Goal: Information Seeking & Learning: Find specific page/section

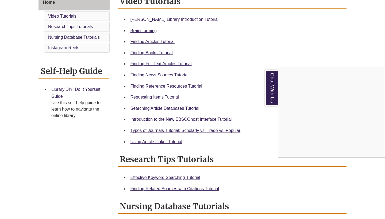
scroll to position [156, 0]
click at [138, 85] on div "Chat With Us" at bounding box center [192, 109] width 385 height 219
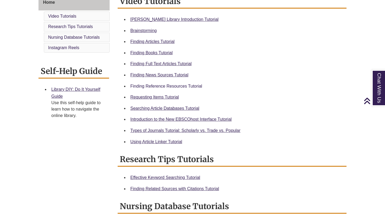
click at [138, 85] on link "Finding Reference Resources Tutorial" at bounding box center [167, 86] width 72 height 5
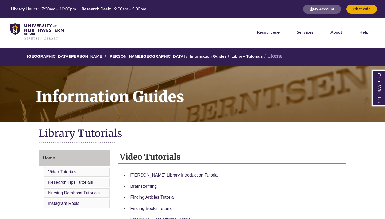
scroll to position [0, 0]
click at [18, 30] on img at bounding box center [36, 31] width 53 height 17
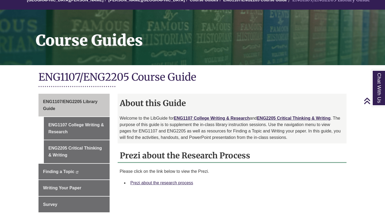
scroll to position [56, 0]
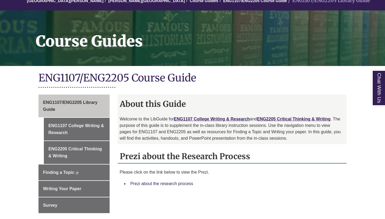
click at [148, 185] on link "Prezi about the research process" at bounding box center [162, 184] width 63 height 5
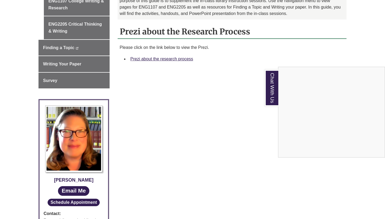
scroll to position [214, 0]
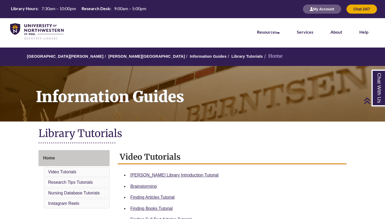
scroll to position [189, 0]
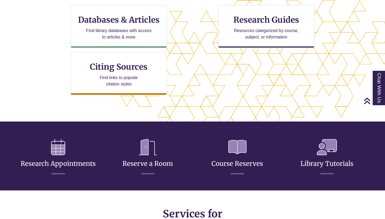
scroll to position [180, 0]
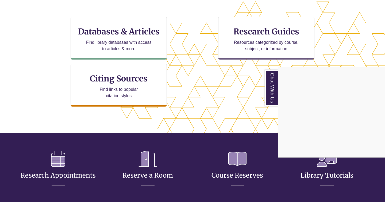
click at [92, 39] on div "Chat With Us" at bounding box center [192, 109] width 385 height 219
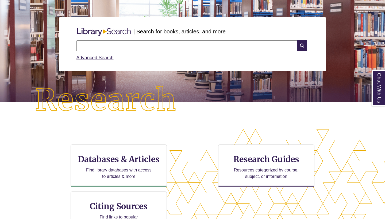
scroll to position [79, 0]
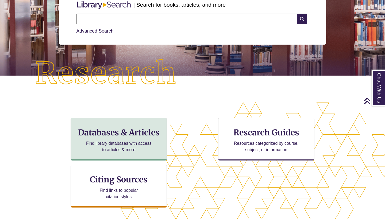
click at [113, 150] on p "Find library databases with access to articles & more" at bounding box center [119, 146] width 70 height 13
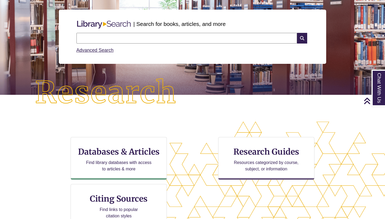
scroll to position [57, 0]
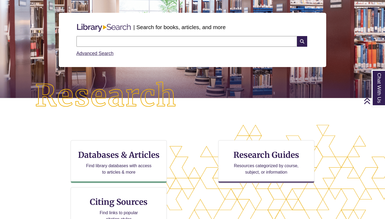
click at [102, 42] on input "text" at bounding box center [187, 41] width 221 height 11
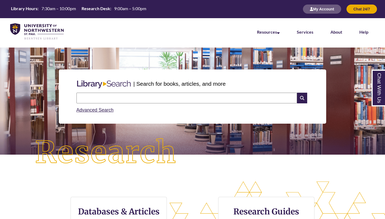
scroll to position [3, 0]
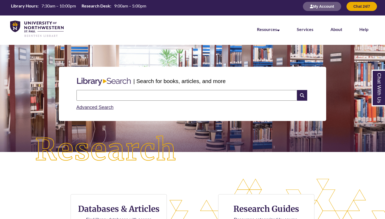
type input "*"
type input "**********"
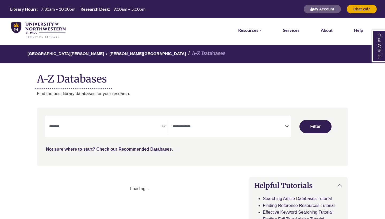
select select "Database Subject Filter"
select select "Database Types Filter"
select select "Database Subject Filter"
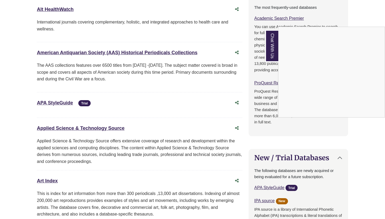
scroll to position [513, 0]
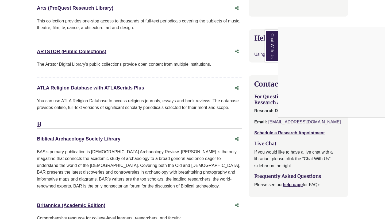
drag, startPoint x: 190, startPoint y: 115, endPoint x: 189, endPoint y: 120, distance: 5.5
click at [189, 120] on div "Chat With Us" at bounding box center [192, 109] width 385 height 219
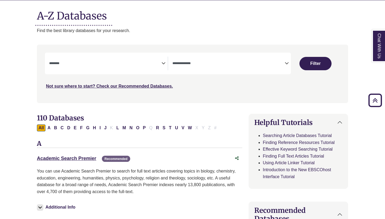
scroll to position [11, 0]
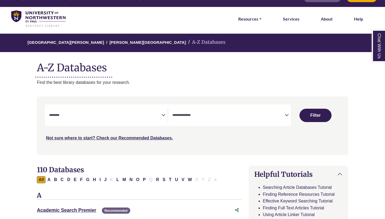
click at [232, 116] on textarea "Search" at bounding box center [229, 116] width 112 height 4
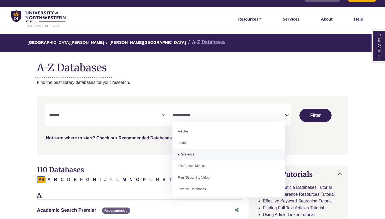
select select "*****"
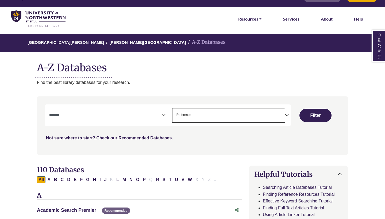
scroll to position [10, 0]
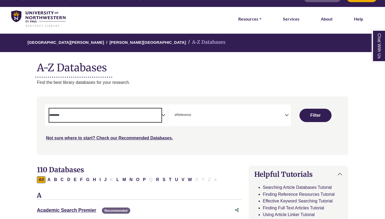
click at [140, 112] on span "Search filters" at bounding box center [105, 114] width 112 height 5
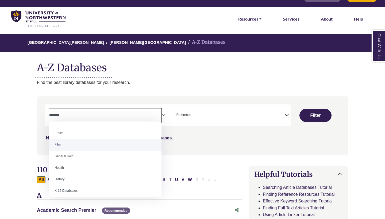
scroll to position [220, 0]
select select "*****"
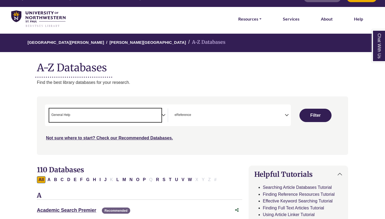
scroll to position [102, 0]
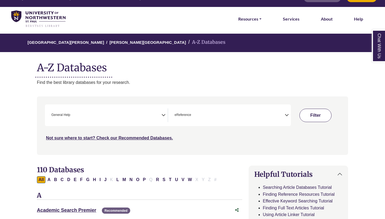
click at [315, 112] on button "Filter" at bounding box center [316, 115] width 32 height 13
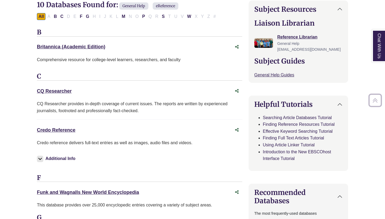
scroll to position [174, 0]
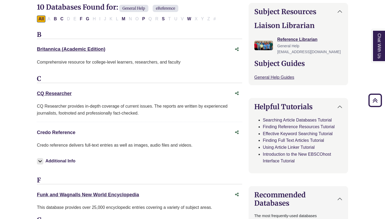
click at [59, 133] on link "Credo Reference This link opens in a new window" at bounding box center [56, 132] width 39 height 5
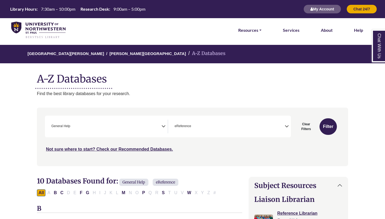
scroll to position [0, 0]
click at [186, 56] on li "A-Z Databases" at bounding box center [205, 54] width 39 height 8
click at [186, 53] on li "A-Z Databases" at bounding box center [205, 54] width 39 height 8
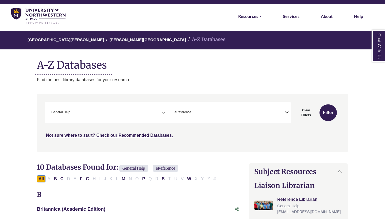
scroll to position [17, 0]
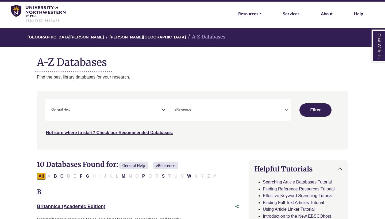
scroll to position [11, 0]
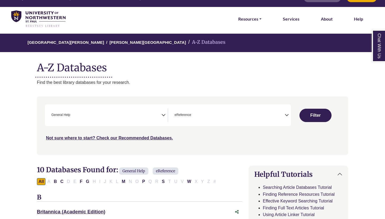
select select "Database Subject Filter"
select select "Database Types Filter"
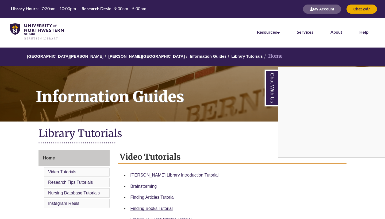
scroll to position [182, 0]
